Goal: Register for event/course

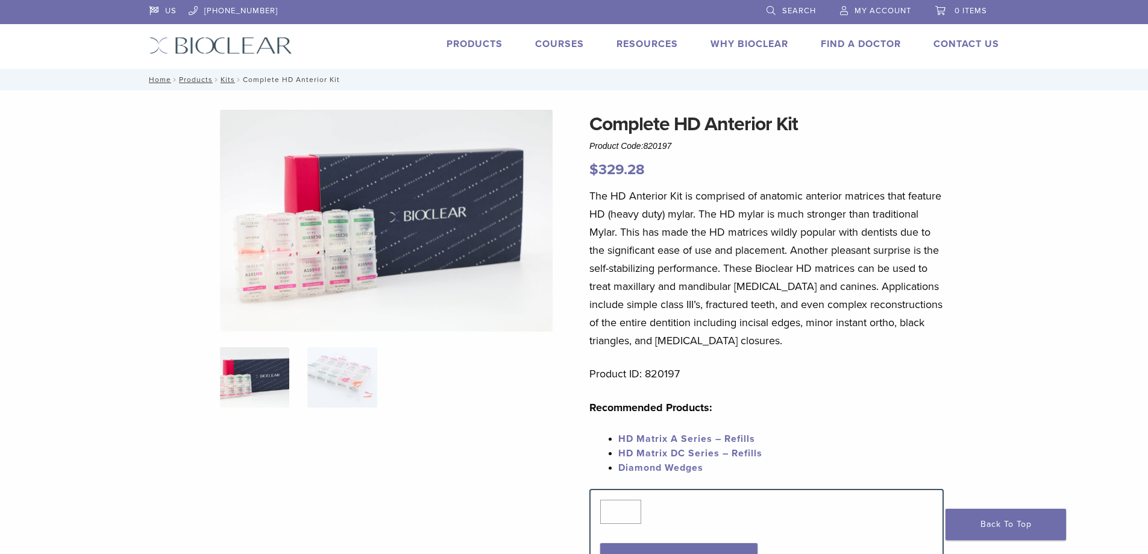
click at [573, 45] on link "Courses" at bounding box center [559, 44] width 49 height 12
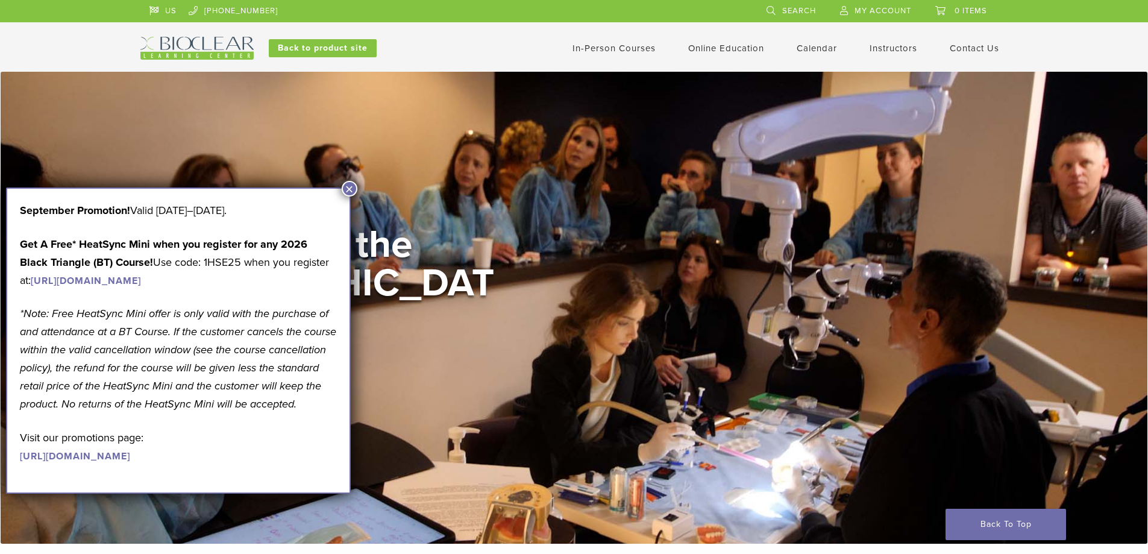
click at [350, 189] on button "×" at bounding box center [350, 189] width 16 height 16
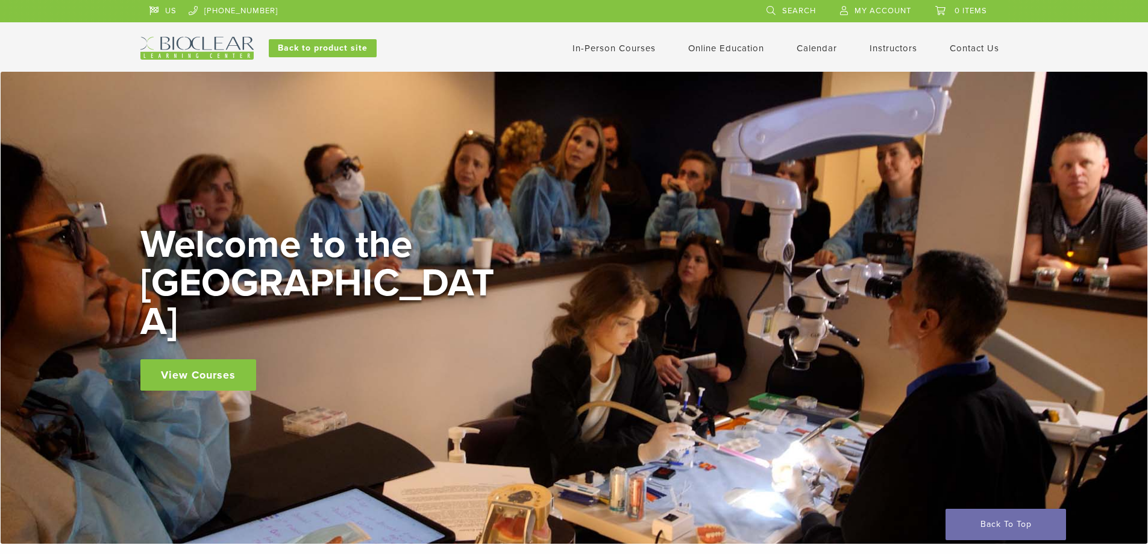
click at [219, 362] on link "View Courses" at bounding box center [198, 374] width 116 height 31
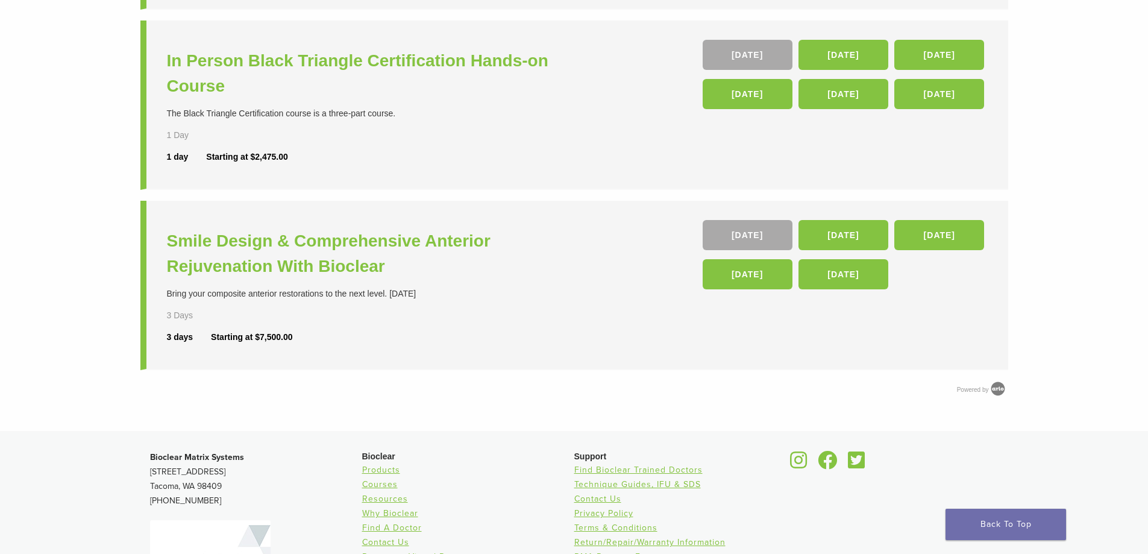
scroll to position [602, 0]
